Goal: Find specific page/section: Find specific page/section

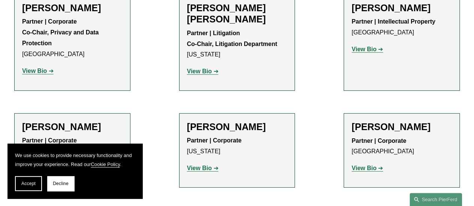
scroll to position [1276, 0]
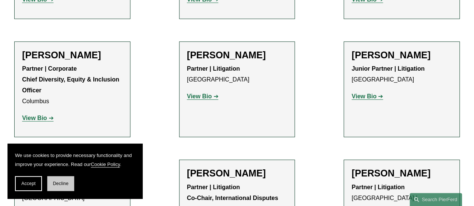
click at [70, 184] on button "Decline" at bounding box center [60, 183] width 27 height 15
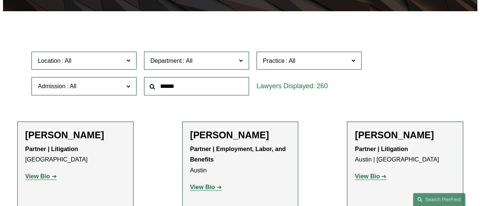
scroll to position [0, 0]
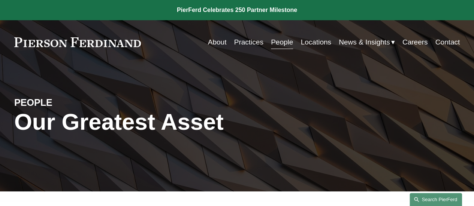
click at [441, 200] on link "Search this site" at bounding box center [436, 199] width 52 height 13
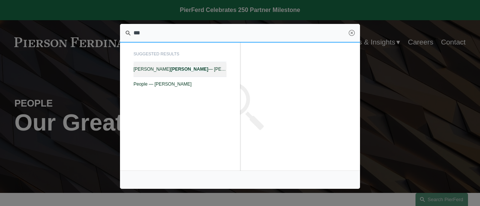
click at [190, 70] on span "[PERSON_NAME] — [PERSON_NAME]" at bounding box center [179, 69] width 93 height 5
type input "***"
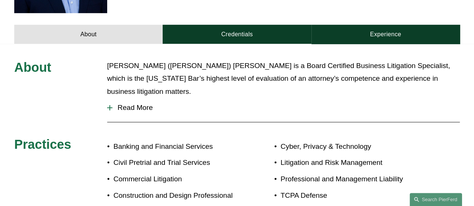
scroll to position [286, 0]
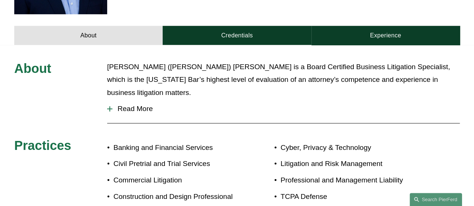
drag, startPoint x: 111, startPoint y: 88, endPoint x: 115, endPoint y: 90, distance: 4.4
click at [112, 106] on div at bounding box center [109, 108] width 5 height 5
